Goal: Information Seeking & Learning: Check status

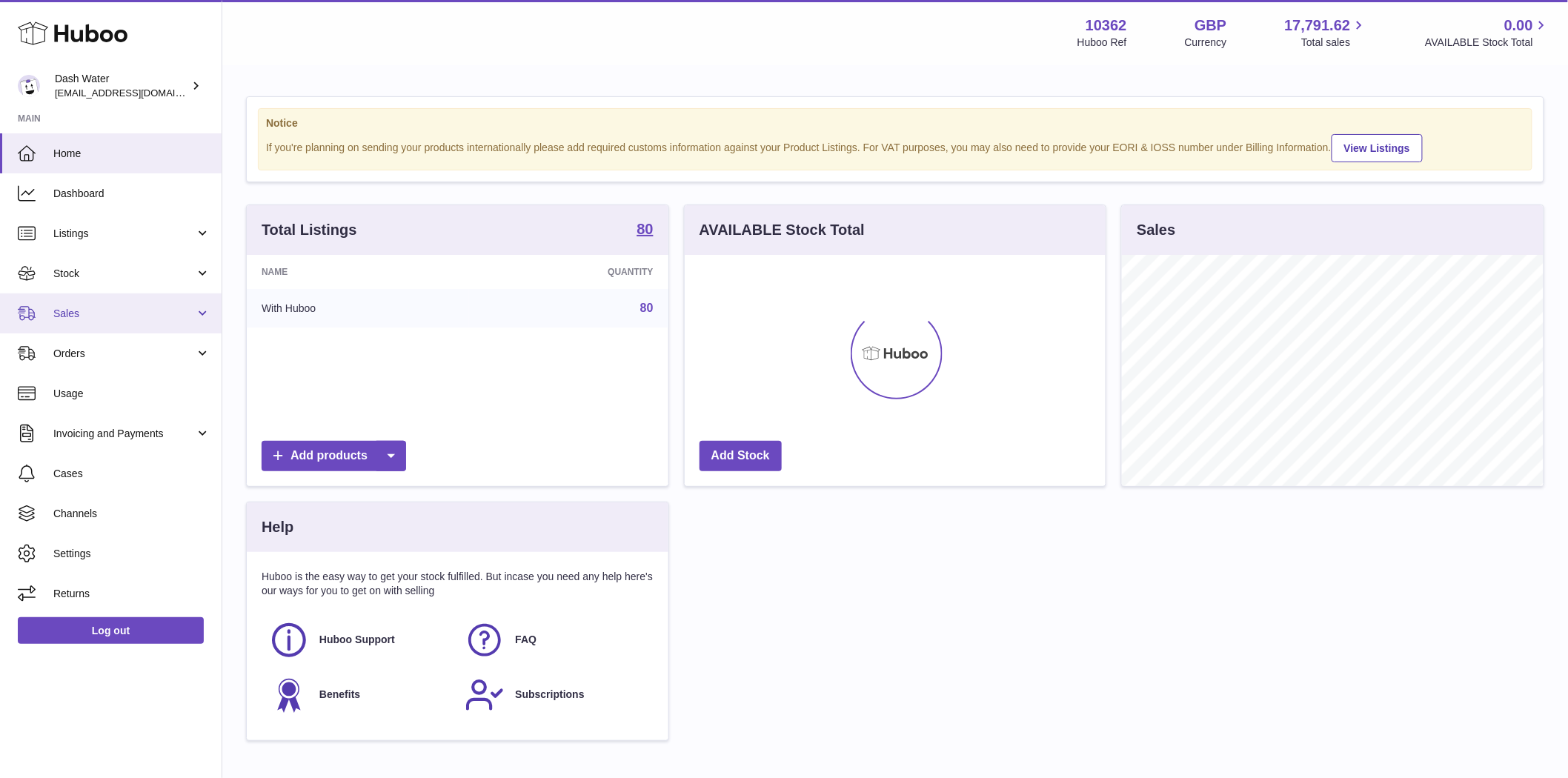
scroll to position [231, 421]
click at [71, 316] on span "Sales" at bounding box center [124, 313] width 141 height 14
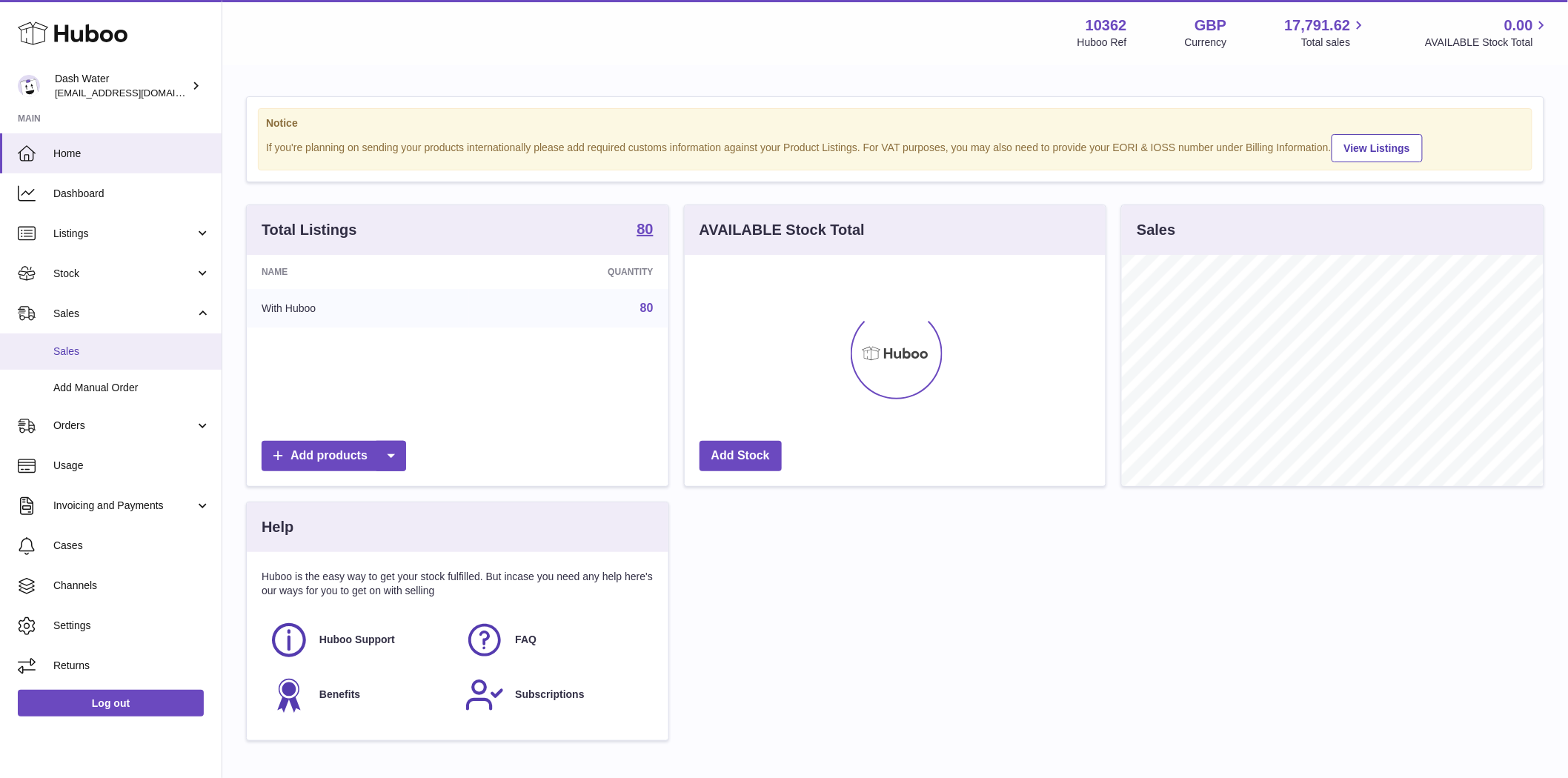
click at [82, 351] on span "Sales" at bounding box center [132, 351] width 157 height 14
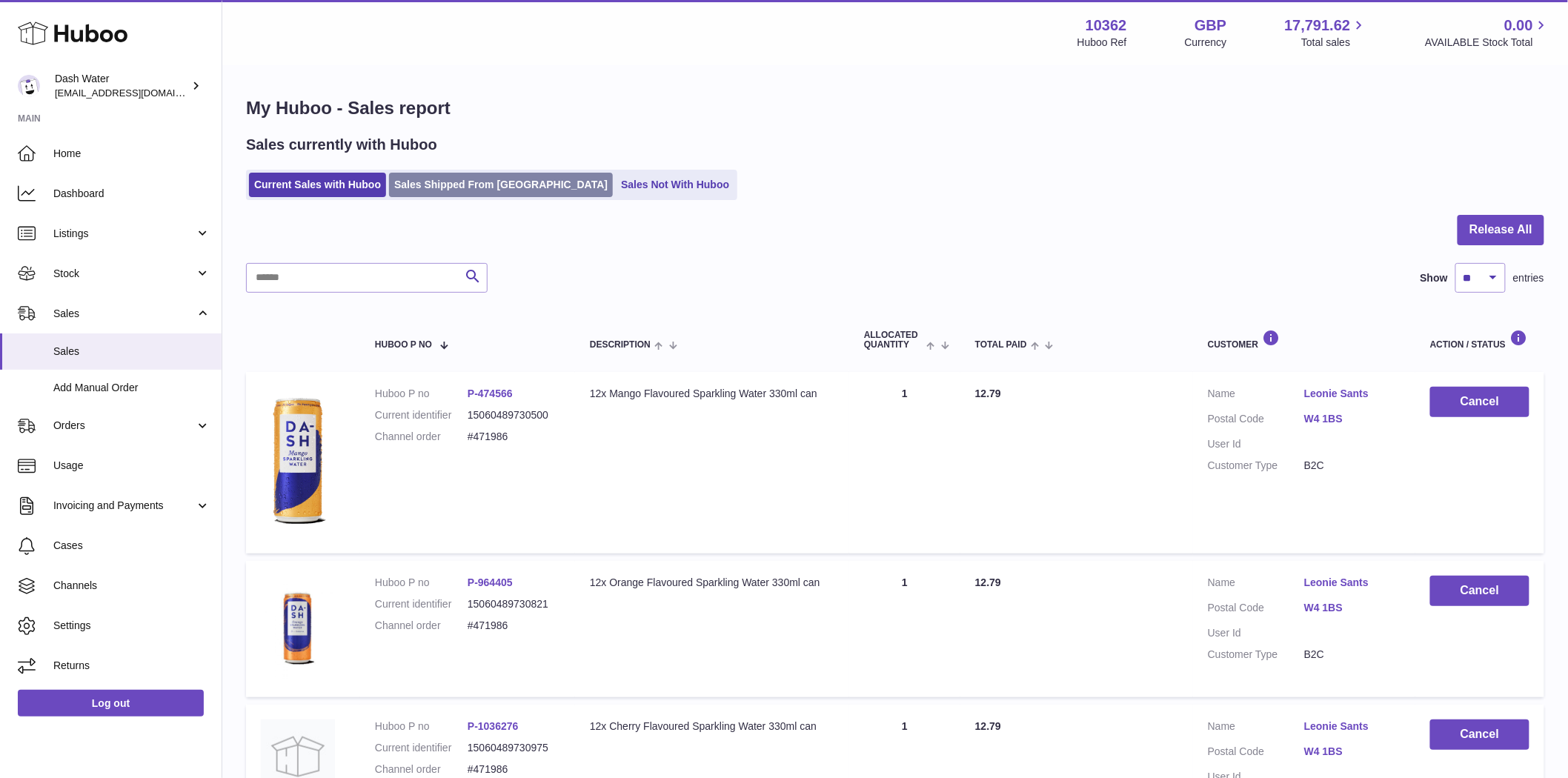
click at [449, 192] on link "Sales Shipped From Huboo" at bounding box center [501, 185] width 224 height 24
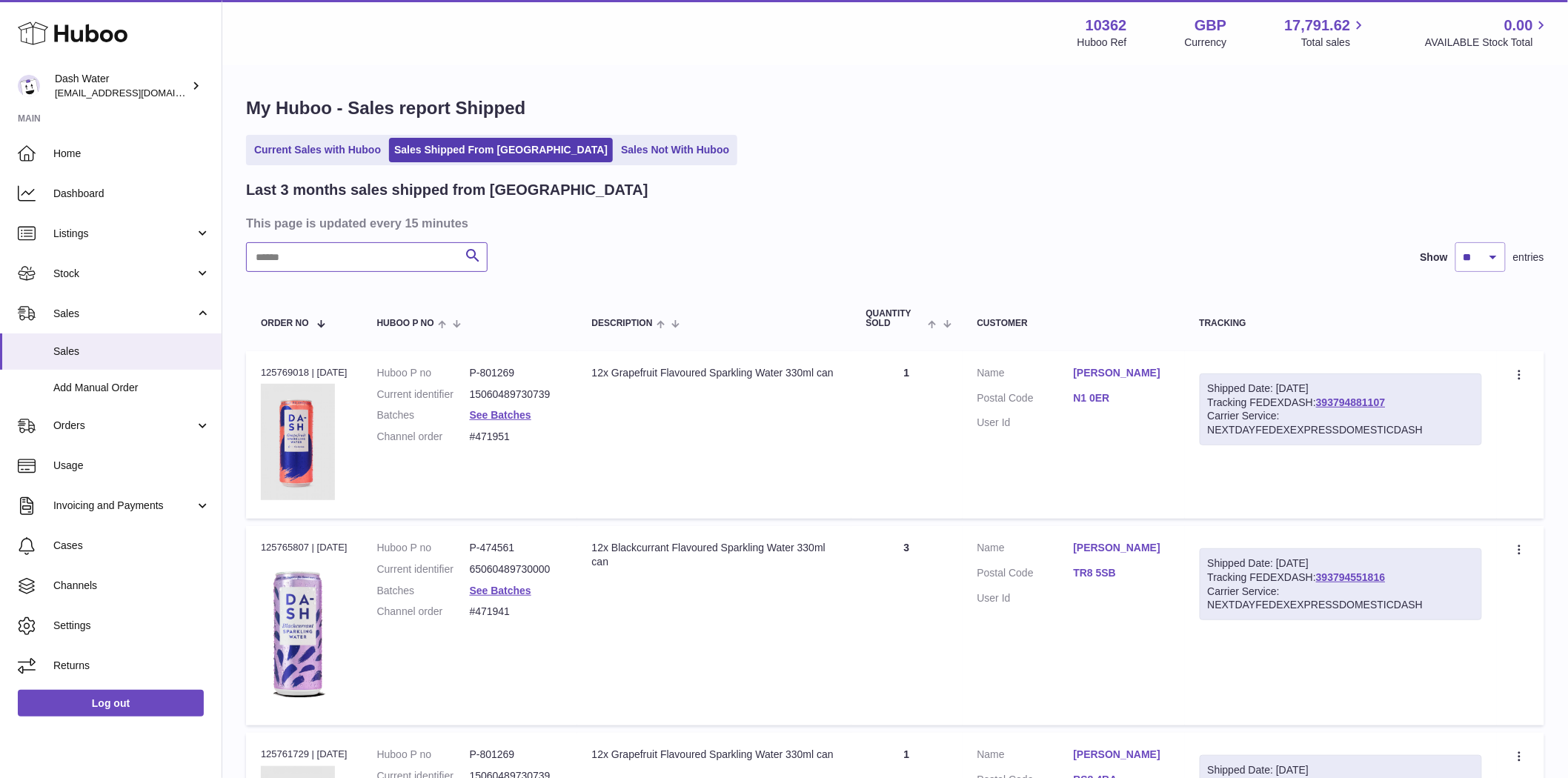
click at [298, 265] on input "text" at bounding box center [367, 256] width 242 height 29
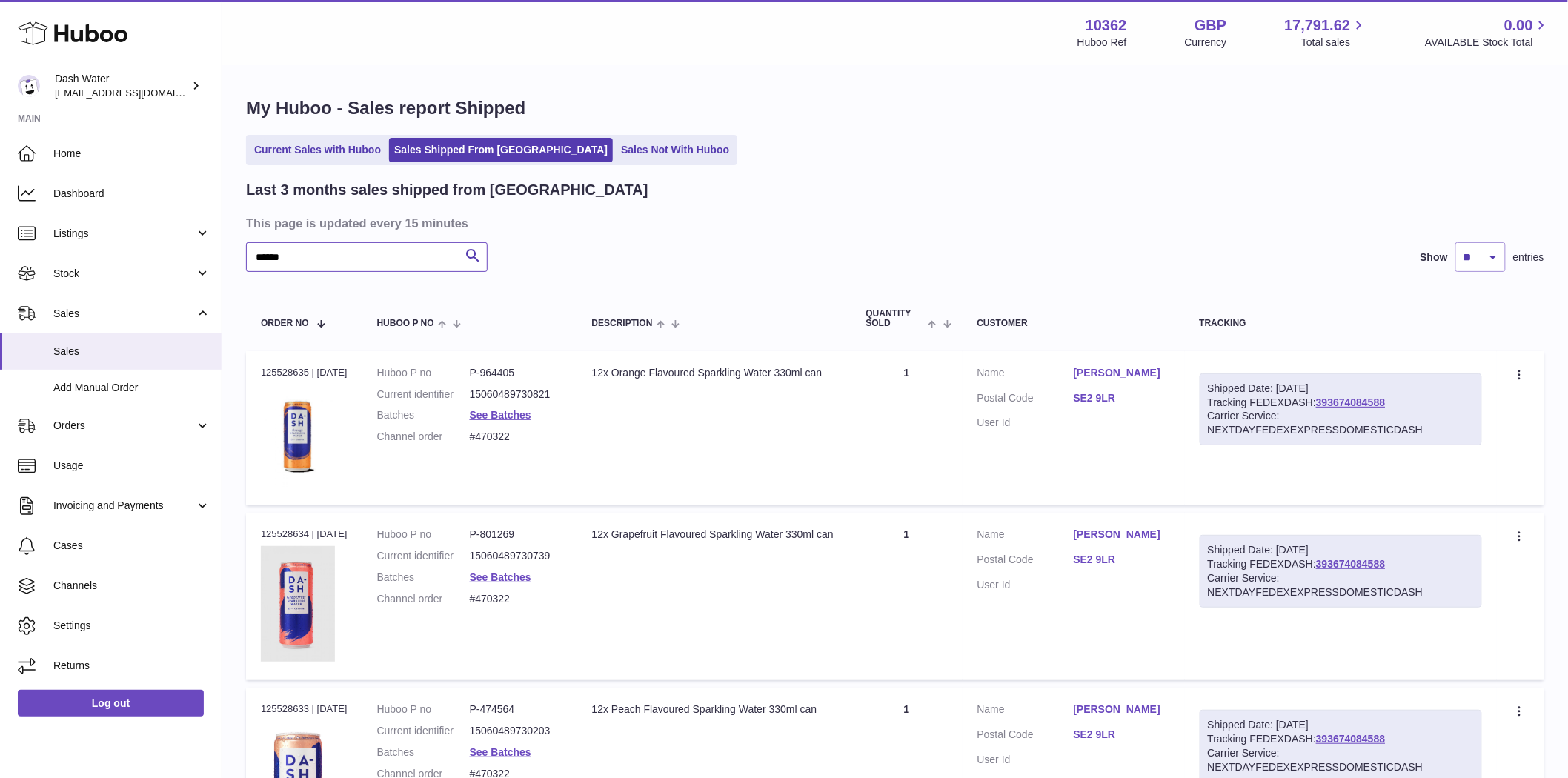
scroll to position [247, 0]
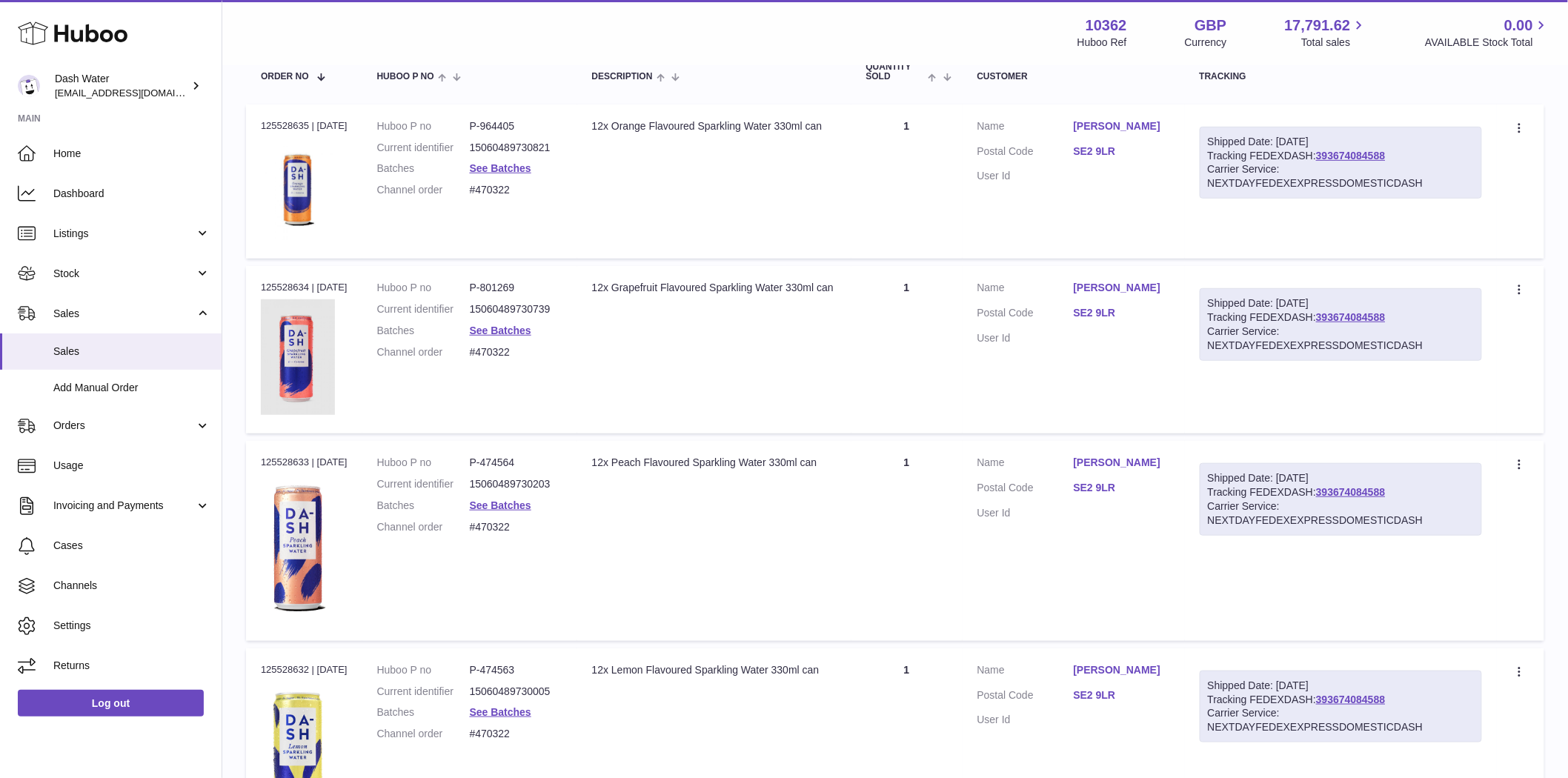
click at [285, 123] on div "Order no 125528635 | 27th Sep" at bounding box center [303, 126] width 87 height 13
copy div "125528635"
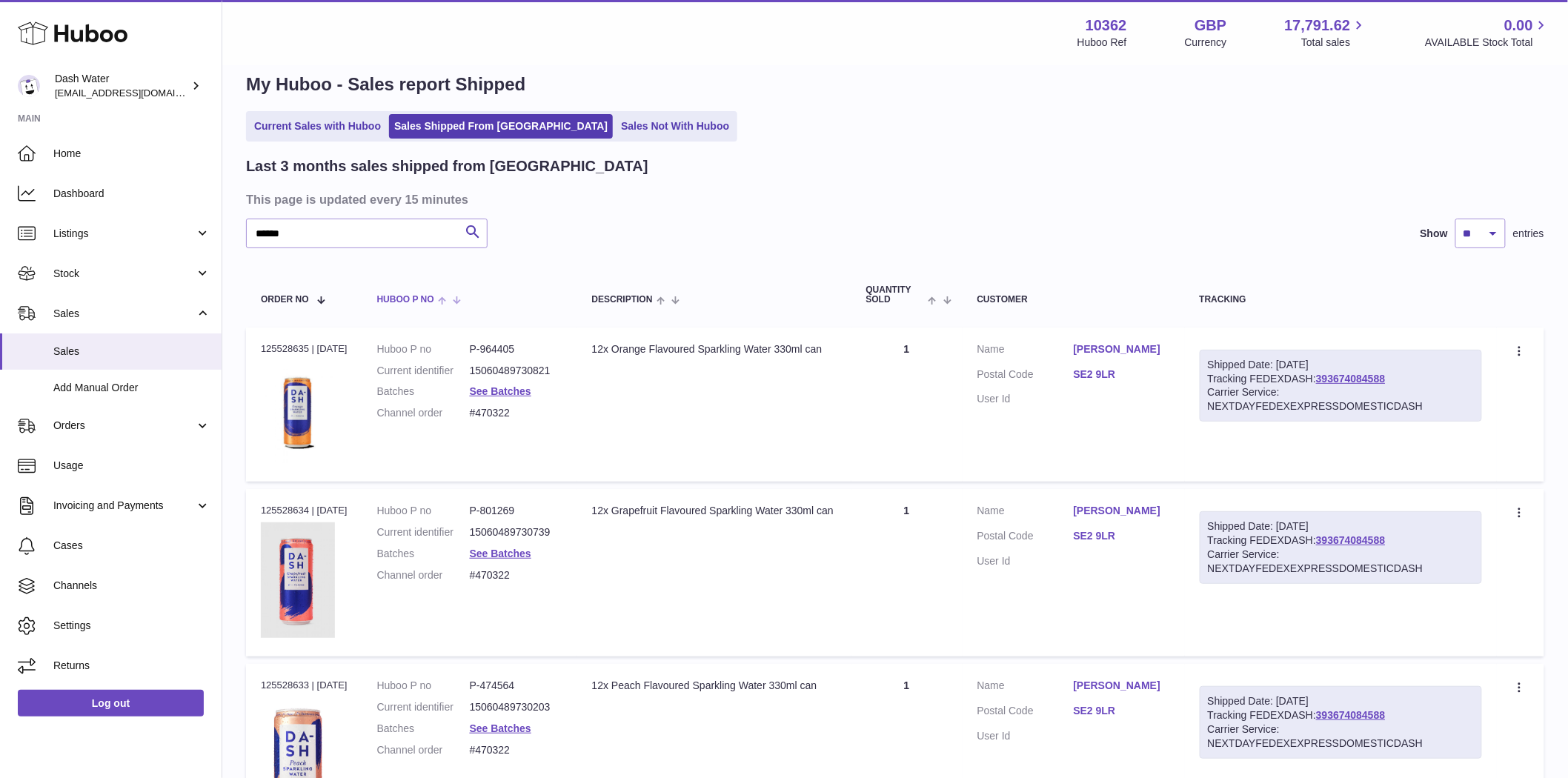
scroll to position [0, 0]
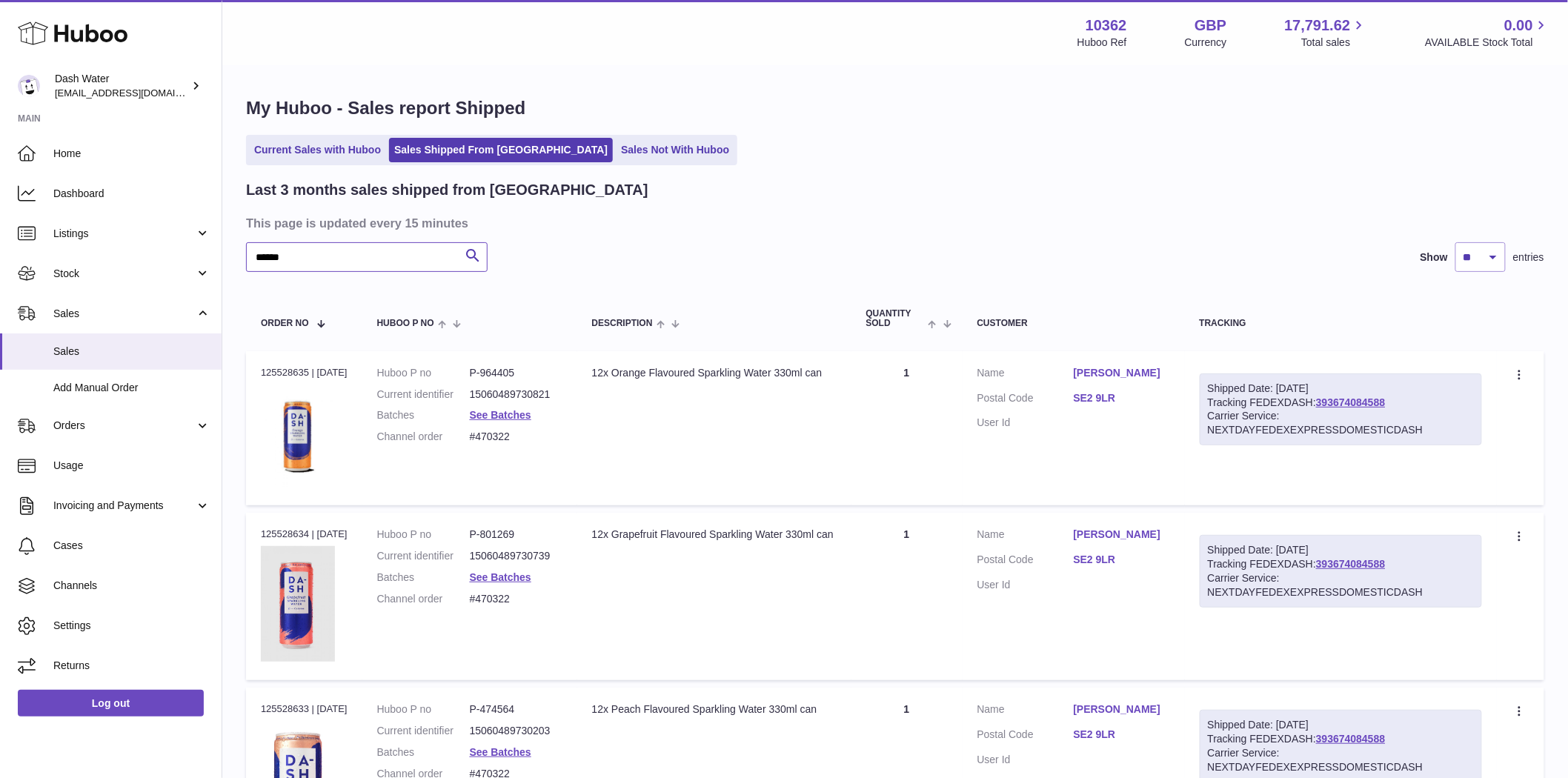
click at [342, 260] on input "******" at bounding box center [367, 256] width 242 height 29
paste input "text"
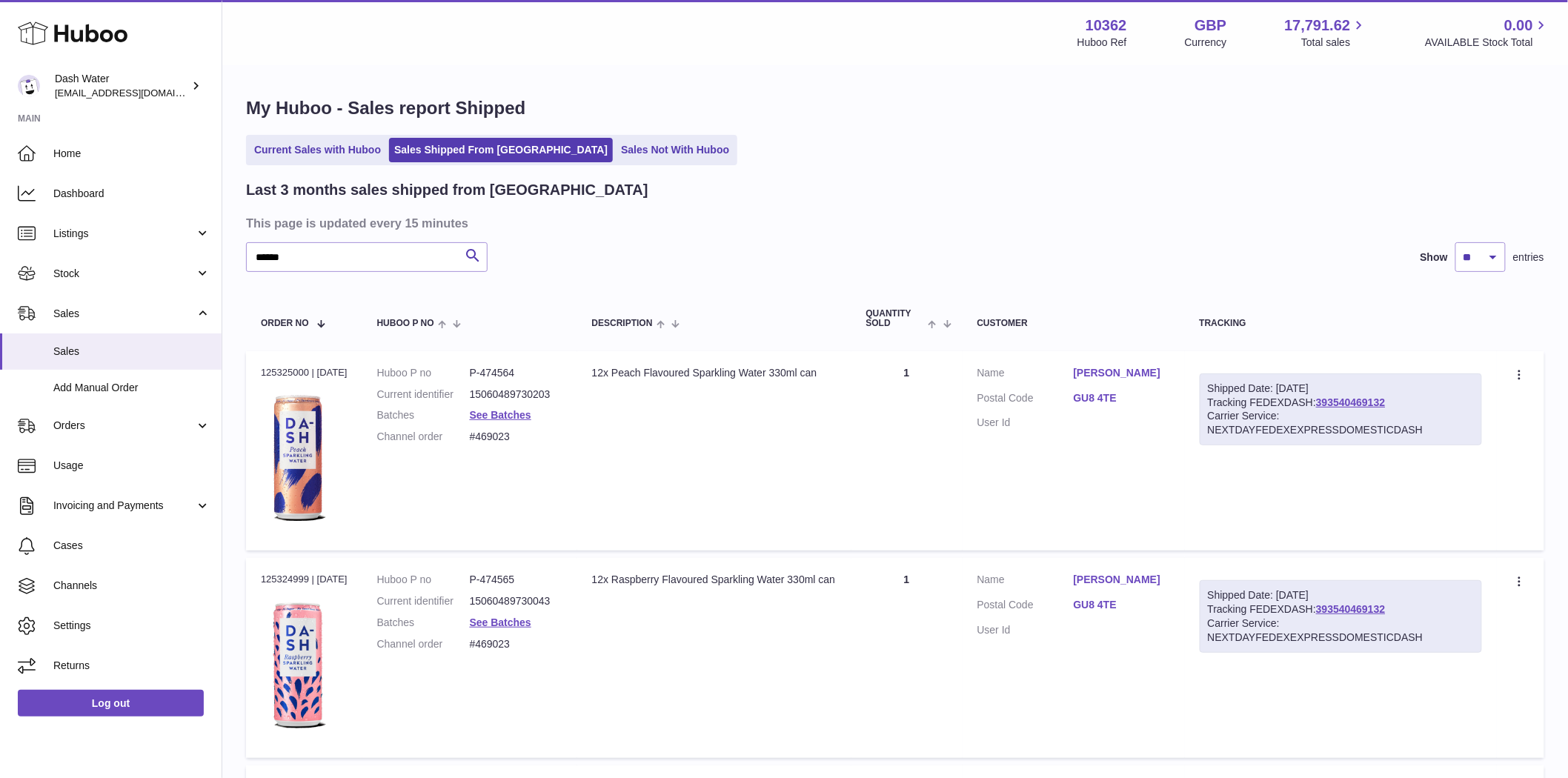
drag, startPoint x: 309, startPoint y: 371, endPoint x: 260, endPoint y: 366, distance: 49.3
click at [260, 366] on td "Order no 125325000 | 23rd Sep" at bounding box center [304, 450] width 116 height 199
copy div "125325000"
click at [324, 254] on input "******" at bounding box center [367, 256] width 242 height 29
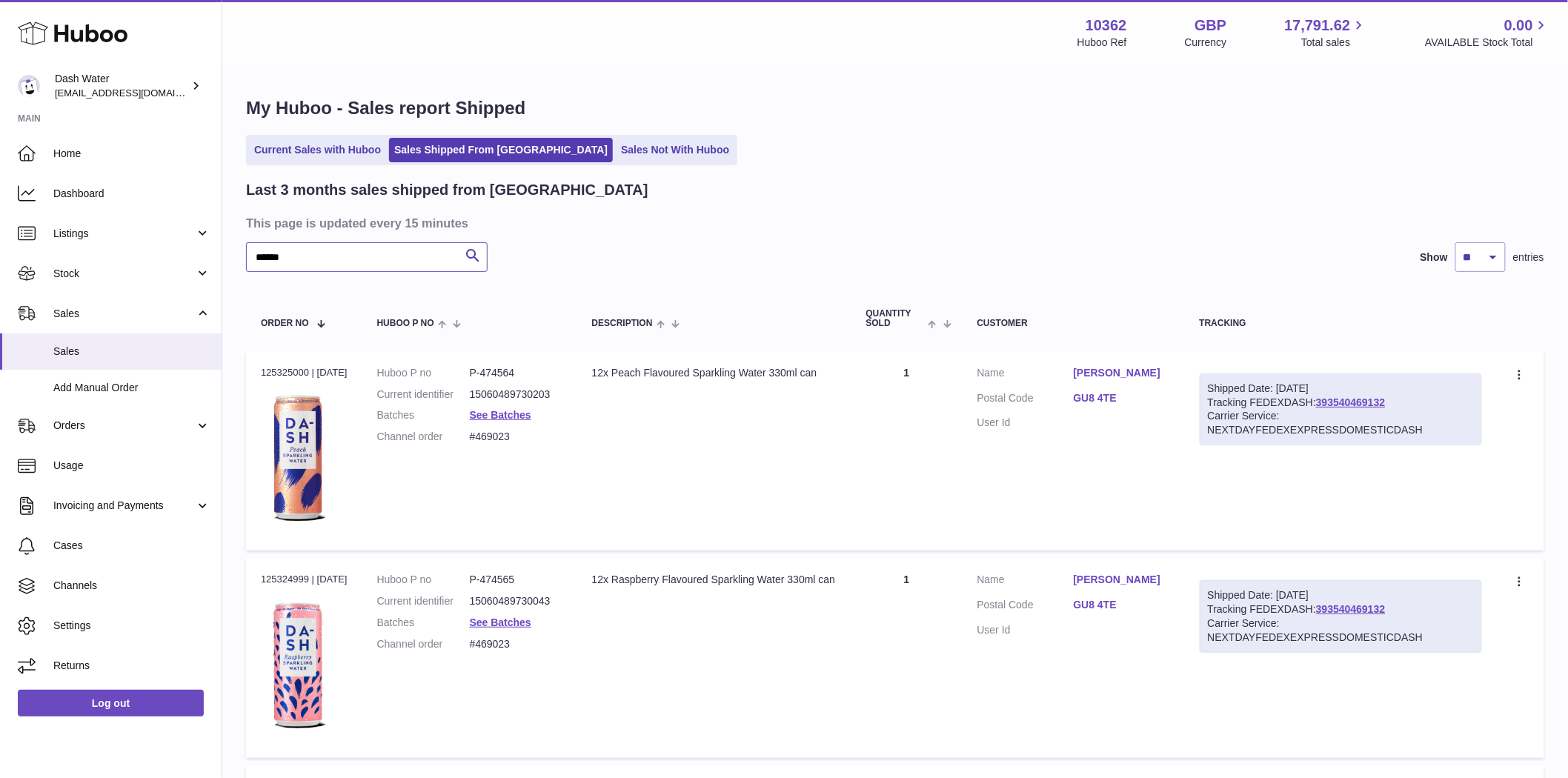
paste input "text"
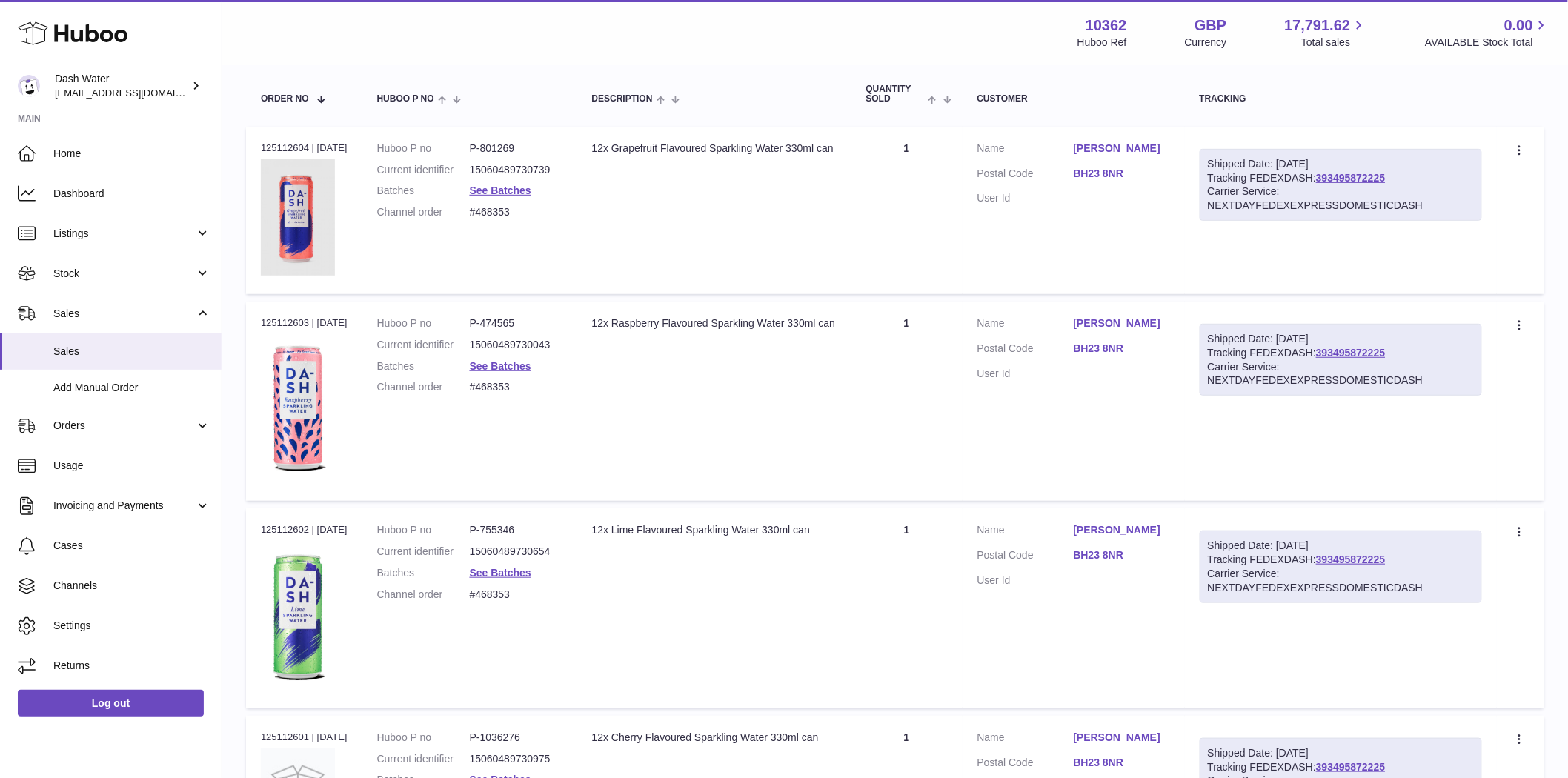
scroll to position [247, 0]
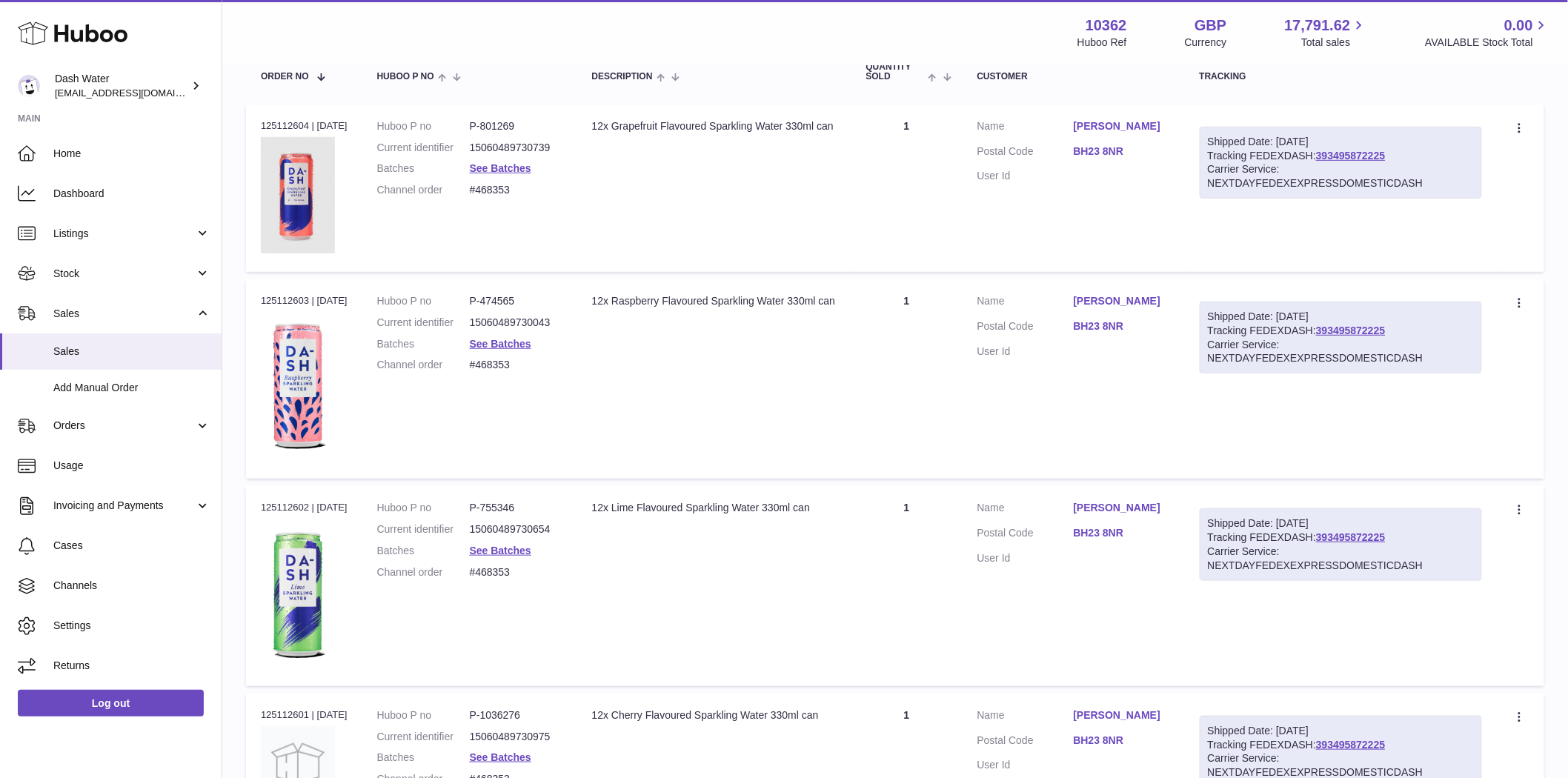
click at [287, 123] on div "Order no 125112604 | 21st Sep" at bounding box center [303, 126] width 87 height 13
copy div "125112604"
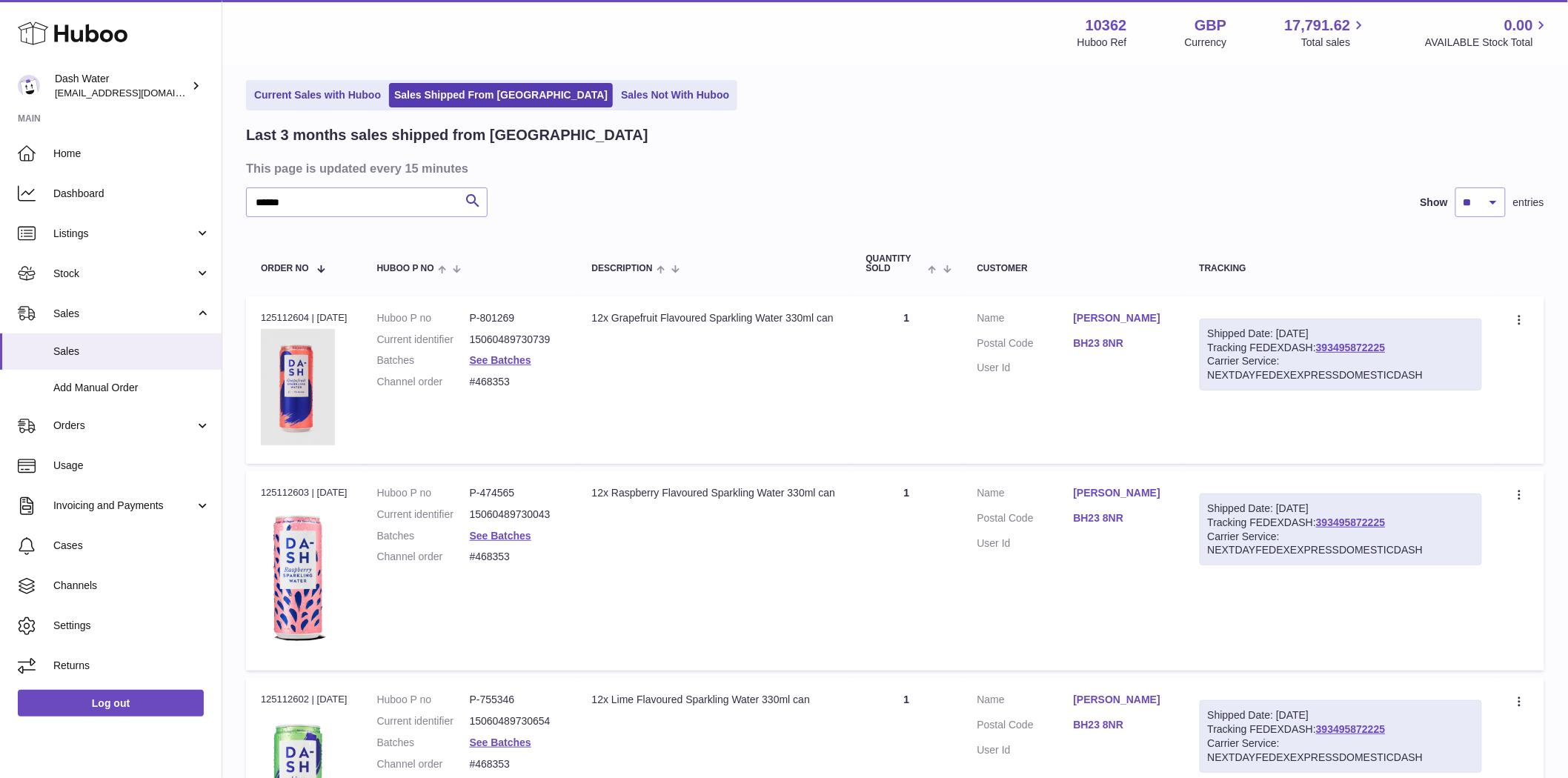
scroll to position [0, 0]
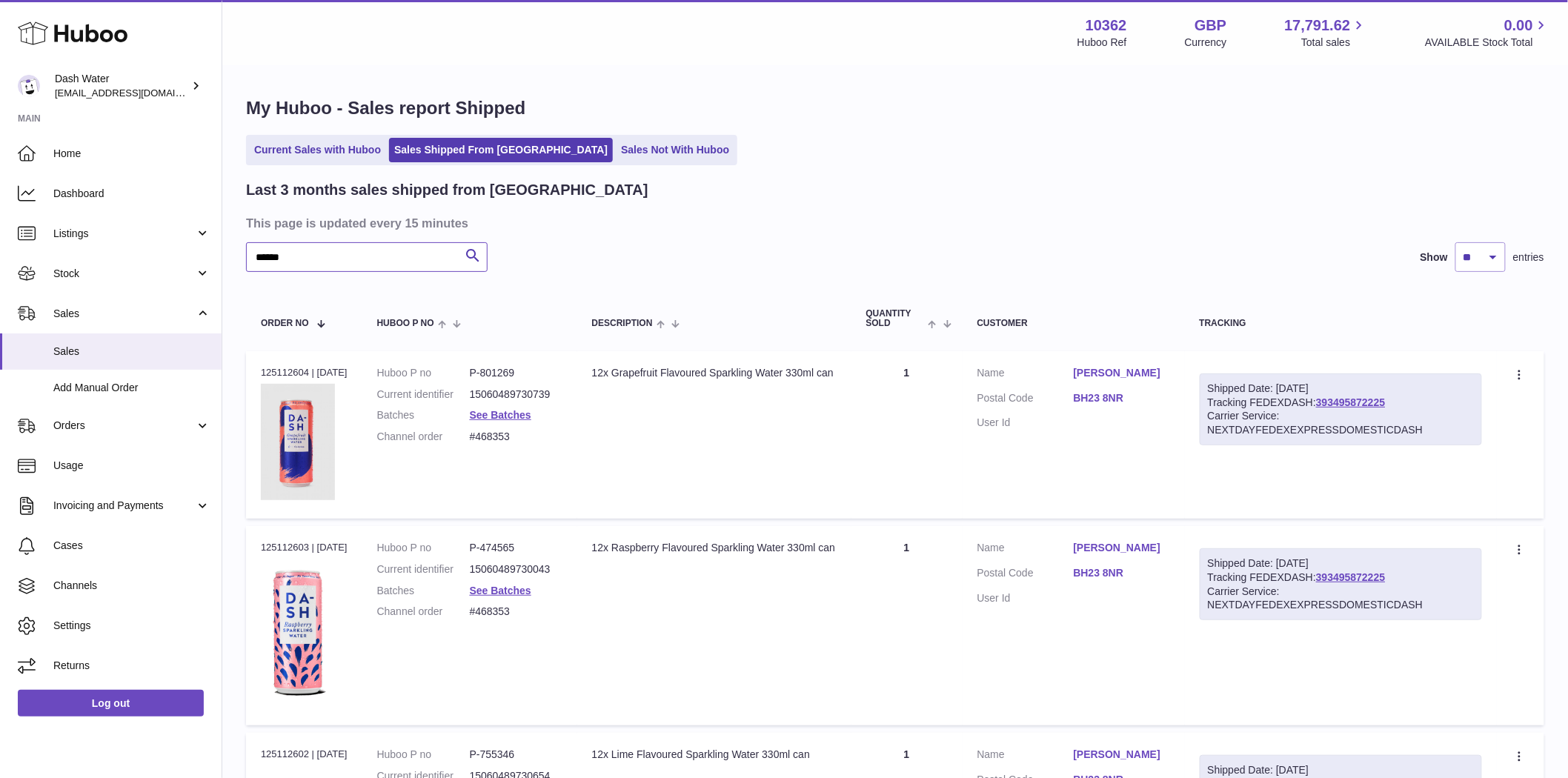
click at [376, 263] on input "******" at bounding box center [367, 256] width 242 height 29
paste input "text"
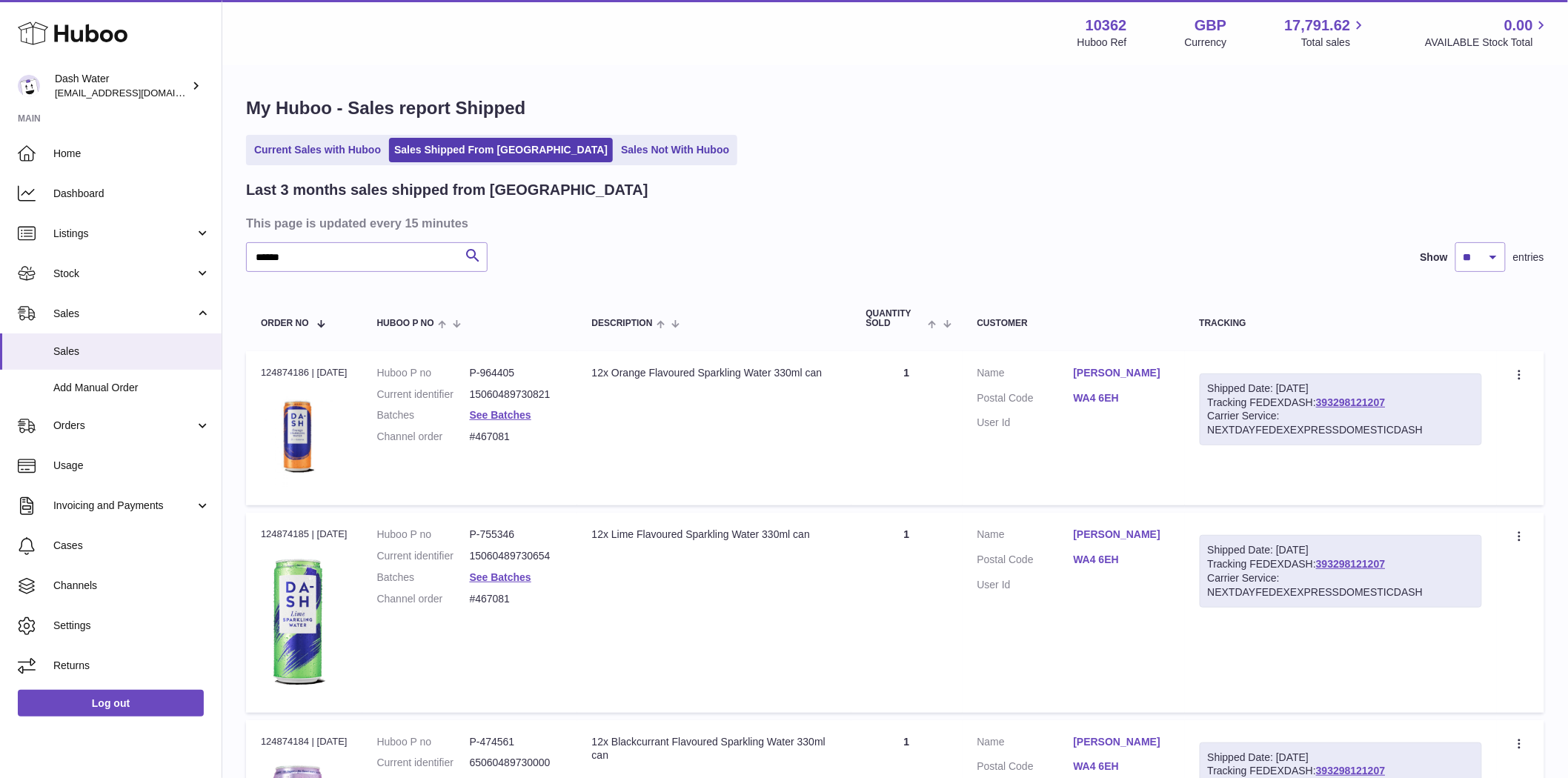
drag, startPoint x: 307, startPoint y: 371, endPoint x: 253, endPoint y: 373, distance: 54.0
click at [253, 373] on td "Order no 124874186 | 17th Sep" at bounding box center [304, 428] width 116 height 154
copy div "124874186"
click at [355, 250] on input "******" at bounding box center [367, 256] width 242 height 29
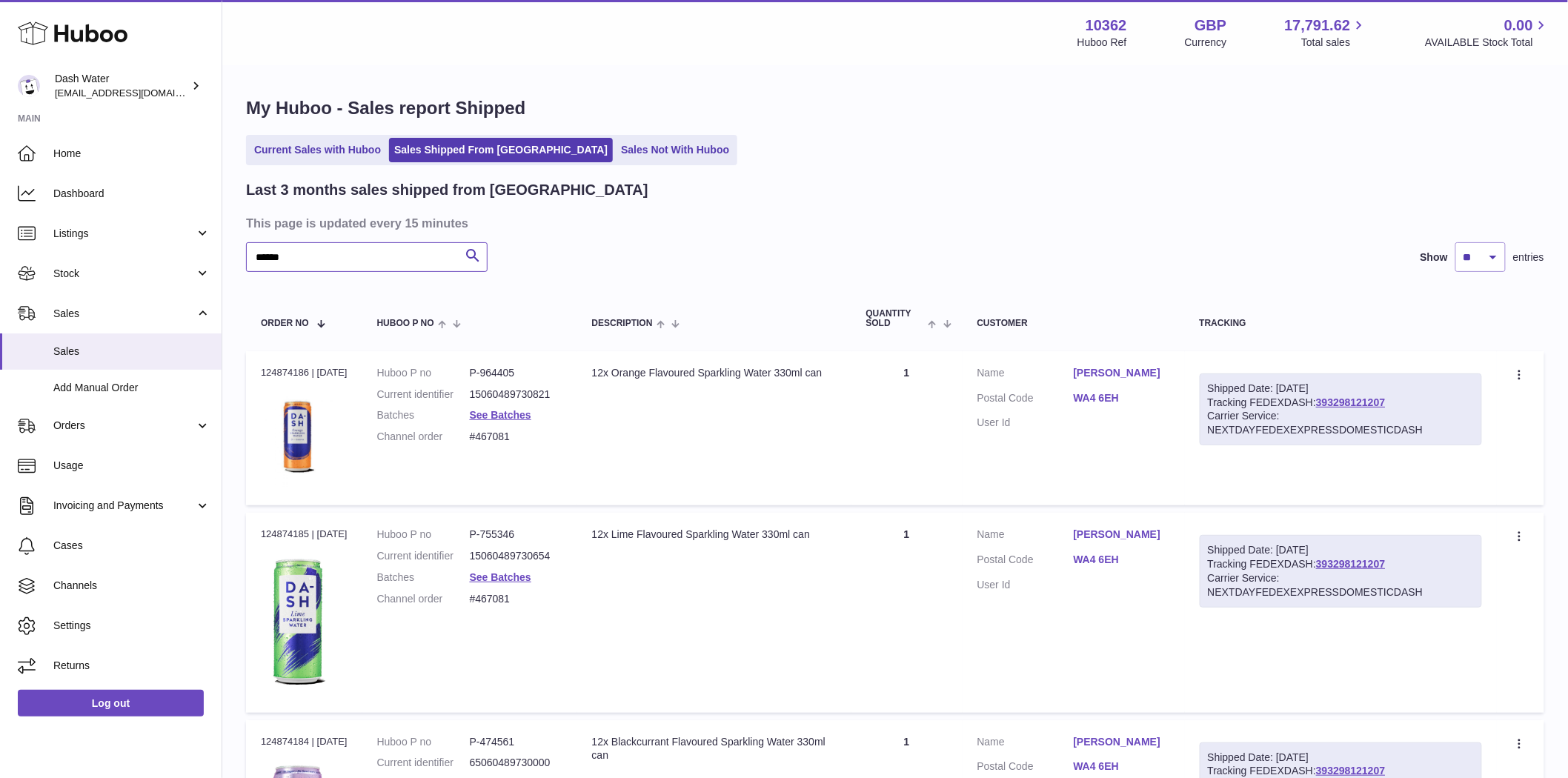
paste input "text"
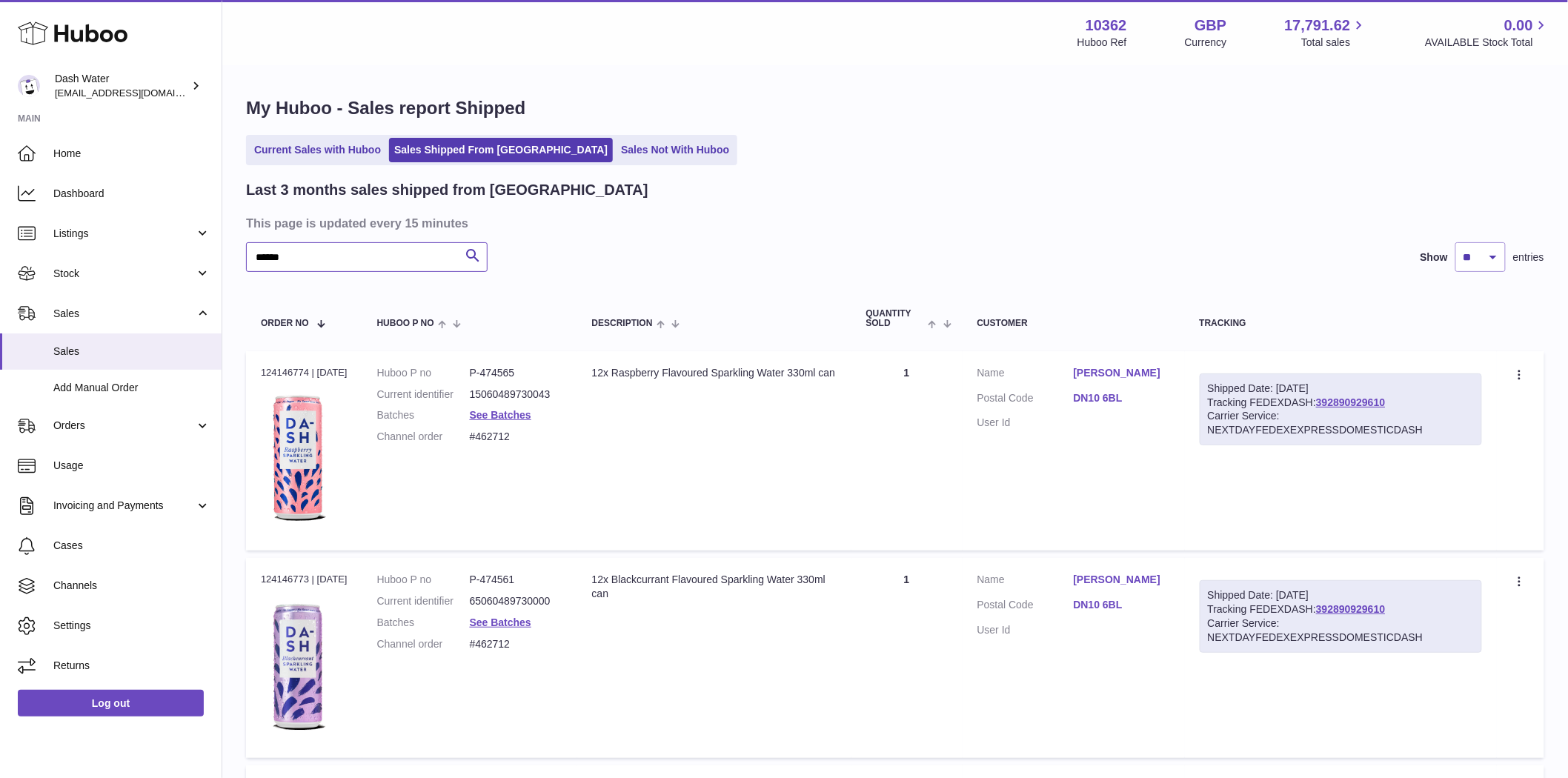
type input "******"
drag, startPoint x: 308, startPoint y: 371, endPoint x: 241, endPoint y: 363, distance: 67.5
click at [248, 361] on td "Order no 124146774 | 5th Sep" at bounding box center [304, 450] width 116 height 199
copy div "124146774"
